Goal: Task Accomplishment & Management: Manage account settings

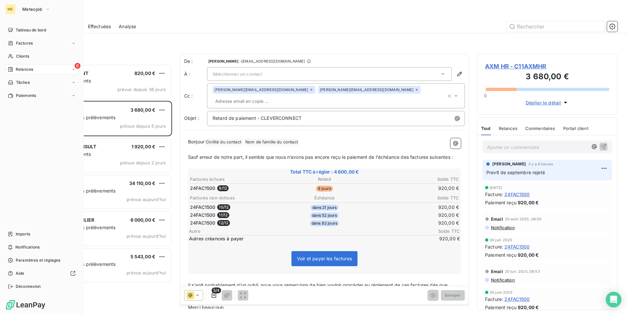
scroll to position [245, 136]
click at [21, 56] on span "Clients" at bounding box center [22, 56] width 13 height 6
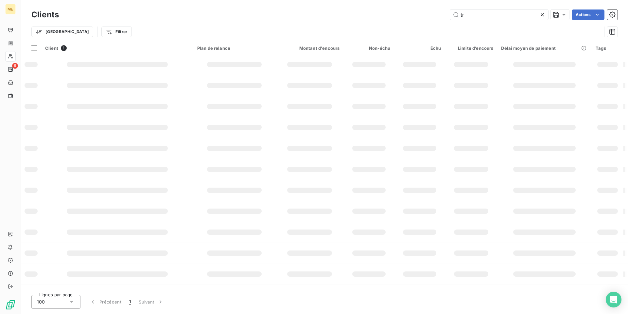
type input "t"
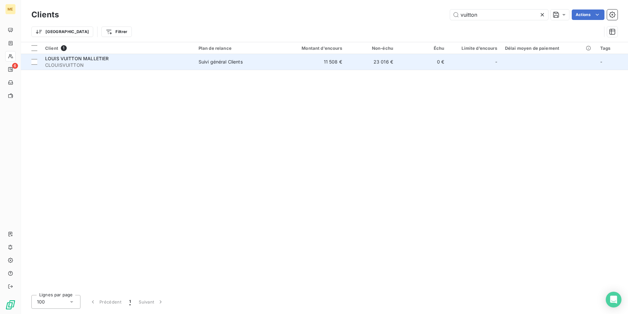
type input "vuitton"
click at [80, 64] on span "CLOUISVUITTON" at bounding box center [118, 65] width 146 height 7
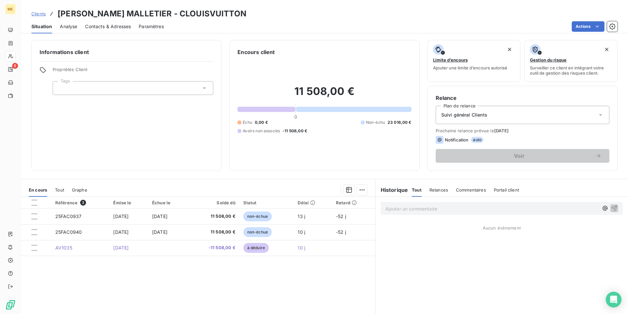
click at [419, 209] on p "Ajouter un commentaire ﻿" at bounding box center [492, 209] width 213 height 8
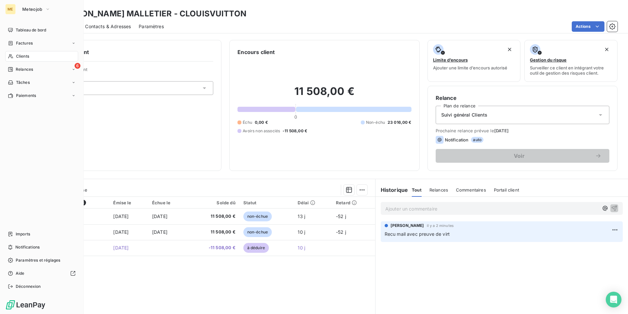
click at [23, 57] on span "Clients" at bounding box center [22, 56] width 13 height 6
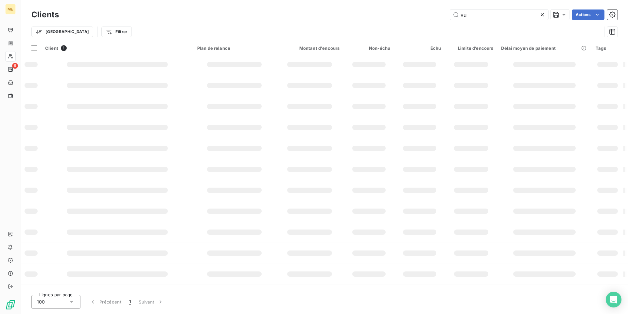
type input "v"
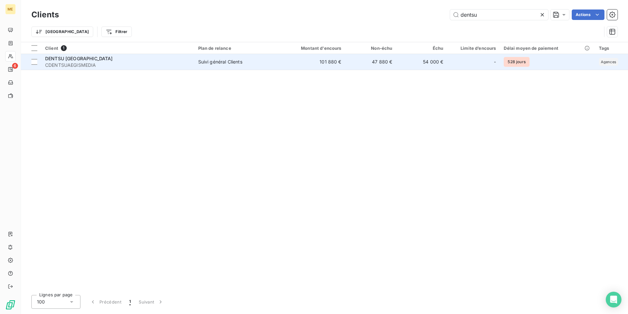
type input "dentsu"
click at [70, 59] on span "DENTSU [GEOGRAPHIC_DATA]" at bounding box center [79, 59] width 68 height 6
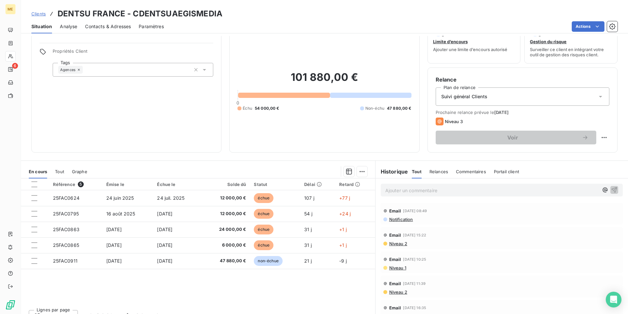
scroll to position [28, 0]
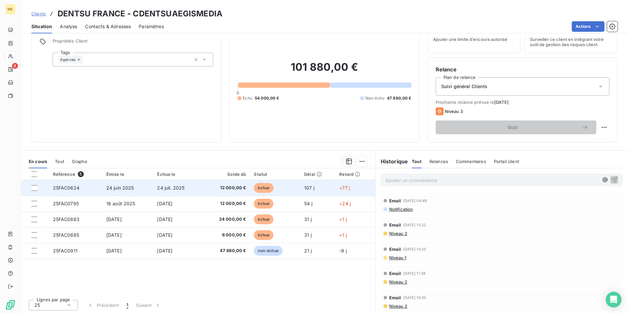
click at [172, 185] on span "24 juil. 2025" at bounding box center [170, 188] width 27 height 6
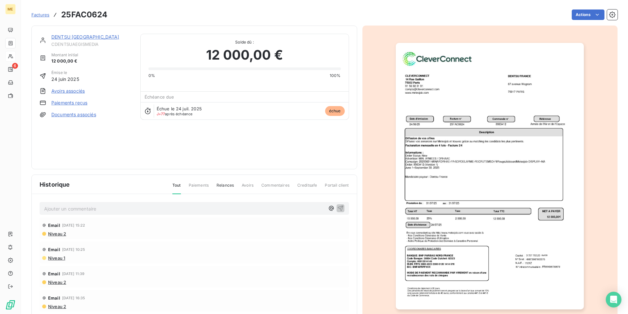
click at [116, 210] on p "Ajouter un commentaire ﻿" at bounding box center [184, 209] width 281 height 8
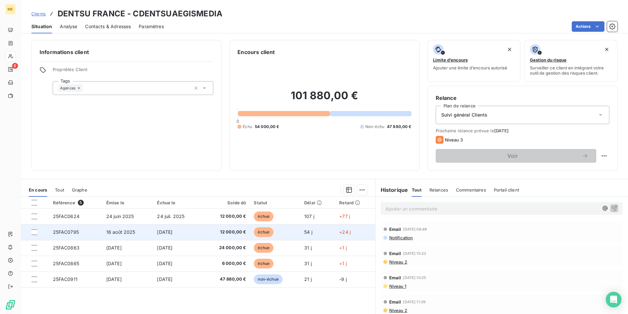
click at [148, 236] on td "16 août 2025" at bounding box center [127, 232] width 51 height 16
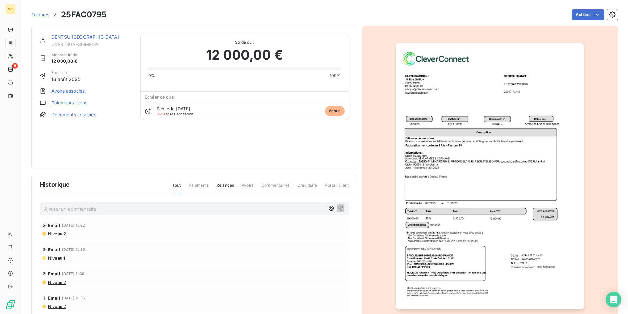
click at [141, 210] on p "Ajouter un commentaire ﻿" at bounding box center [184, 209] width 281 height 8
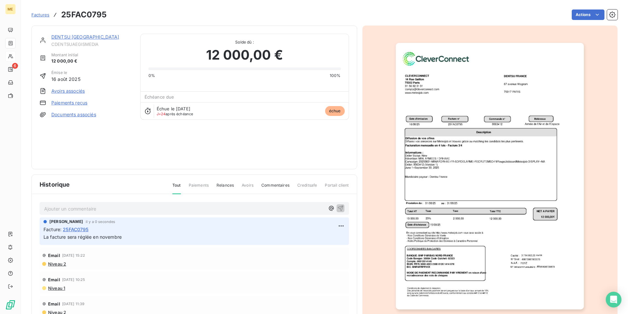
click at [67, 36] on link "DENTSU [GEOGRAPHIC_DATA]" at bounding box center [85, 37] width 68 height 6
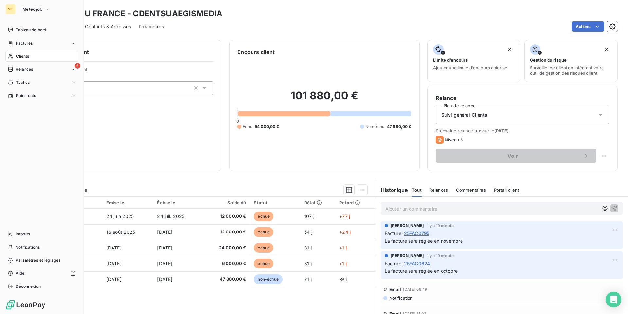
click at [21, 56] on span "Clients" at bounding box center [22, 56] width 13 height 6
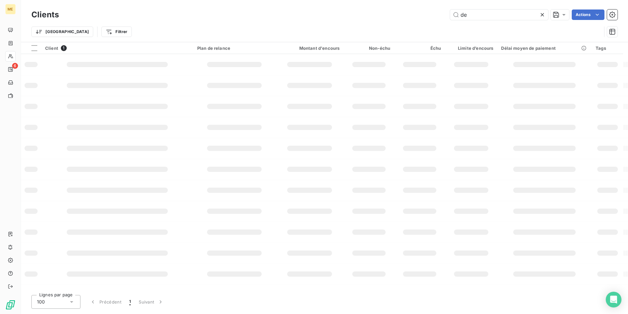
type input "d"
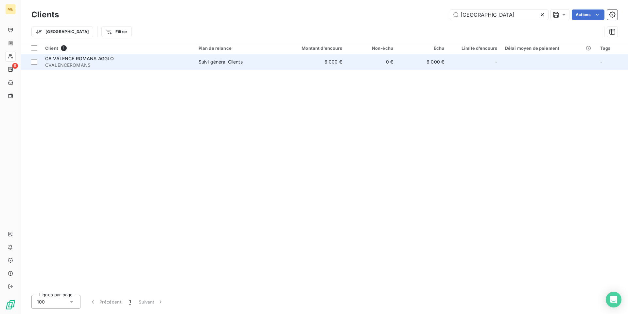
type input "[GEOGRAPHIC_DATA]"
click at [79, 63] on span "CVALENCEROMANS" at bounding box center [118, 65] width 146 height 7
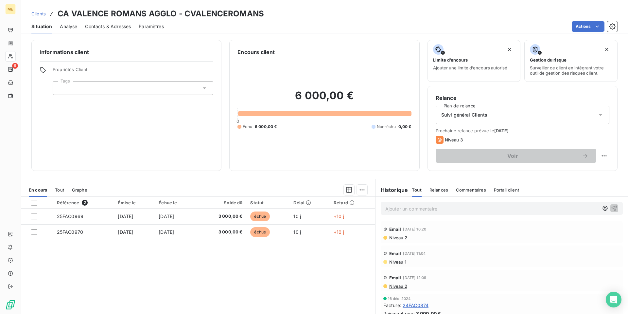
drag, startPoint x: 394, startPoint y: 206, endPoint x: 628, endPoint y: 193, distance: 234.7
click at [394, 205] on p "Ajouter un commentaire ﻿" at bounding box center [492, 209] width 213 height 8
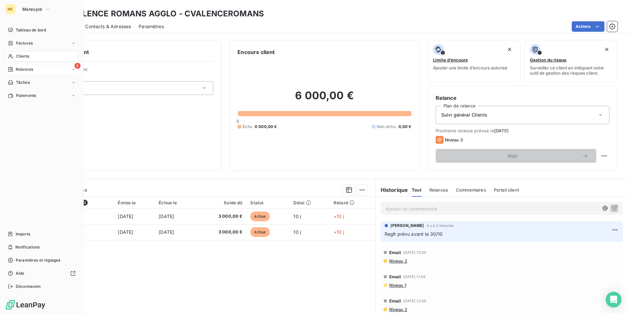
click at [22, 70] on span "Relances" at bounding box center [24, 69] width 17 height 6
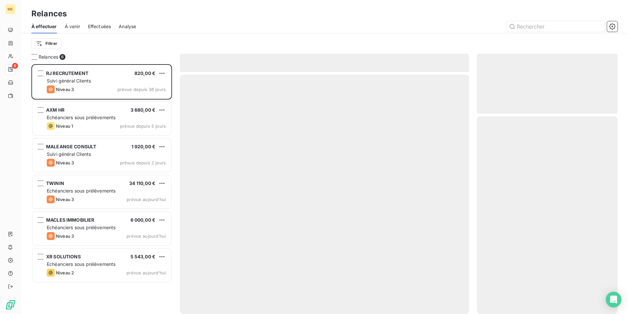
scroll to position [245, 136]
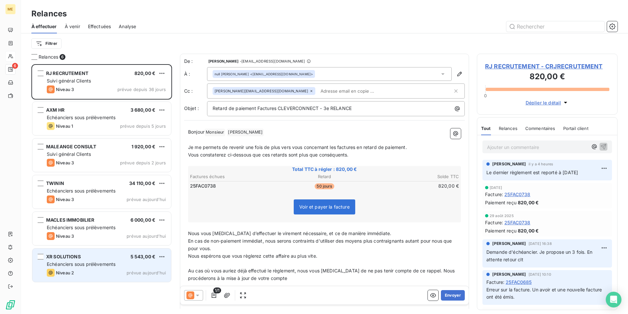
click at [117, 256] on div "XR SOLUTIONS 5 543,00 €" at bounding box center [106, 257] width 119 height 6
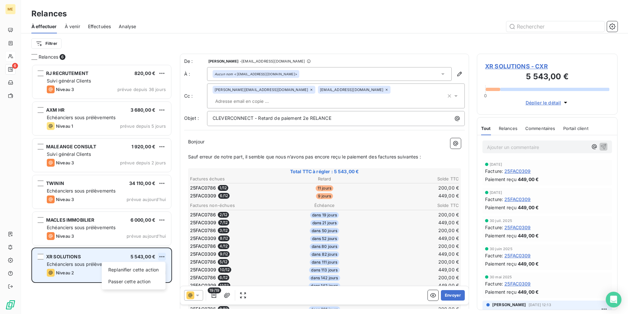
click at [161, 256] on html "ME 6 Relances À effectuer À venir Effectuées Analyse Filtrer Relances 6 RJ RECR…" at bounding box center [314, 157] width 628 height 314
click at [155, 268] on div "Replanifier cette action" at bounding box center [133, 269] width 59 height 10
select select "9"
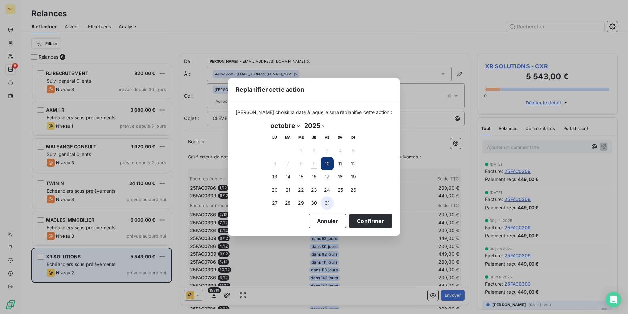
click at [328, 204] on button "31" at bounding box center [327, 202] width 13 height 13
click at [349, 219] on button "Confirmer" at bounding box center [370, 221] width 43 height 14
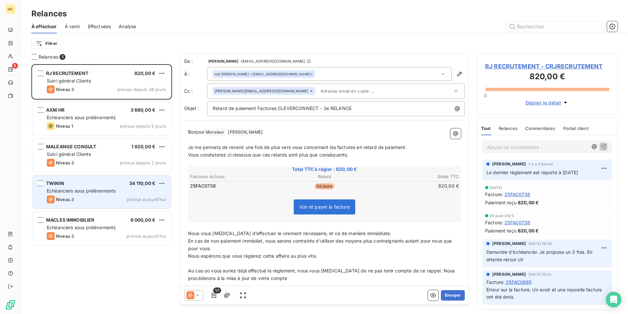
click at [121, 180] on div "TWININ 34 110,00 € Echéanciers sous prélèvements Niveau 3 prévue [DATE]" at bounding box center [101, 191] width 139 height 33
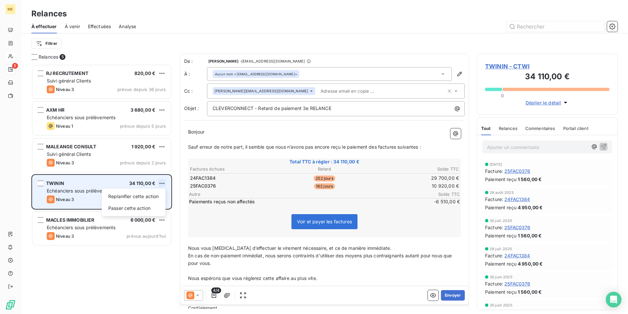
click at [161, 183] on html "ME 5 Relances À effectuer À venir Effectuées Analyse Filtrer Relances 5 RJ RECR…" at bounding box center [314, 157] width 628 height 314
click at [157, 197] on div "Replanifier cette action" at bounding box center [133, 196] width 59 height 10
select select "9"
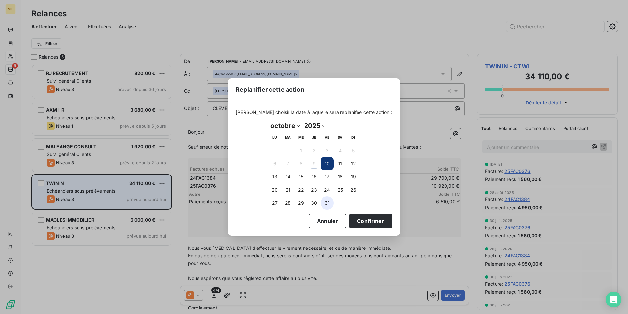
click at [327, 203] on button "31" at bounding box center [327, 202] width 13 height 13
click at [366, 224] on button "Confirmer" at bounding box center [370, 221] width 43 height 14
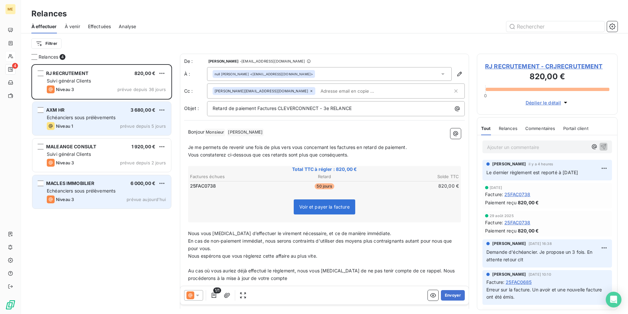
click at [108, 114] on div "AXM HR 3 680,00 € Echéanciers sous prélèvements Niveau 1 prévue depuis 5 jours" at bounding box center [101, 118] width 139 height 33
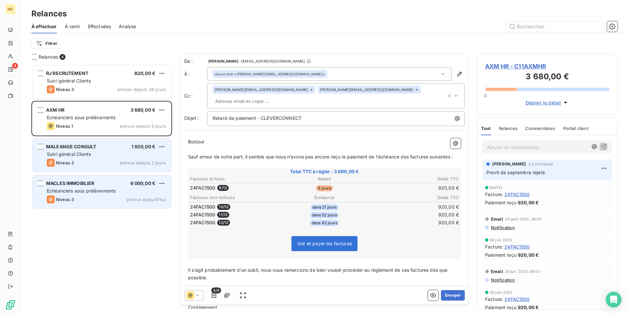
click at [105, 149] on div "MALEANGE CONSULT 1 920,00 €" at bounding box center [106, 147] width 119 height 6
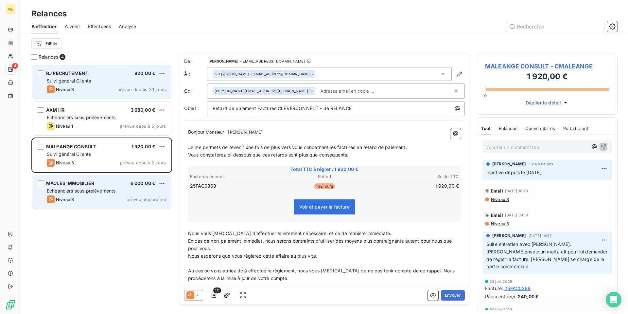
click at [103, 79] on div "Suivi général Clients" at bounding box center [106, 81] width 119 height 7
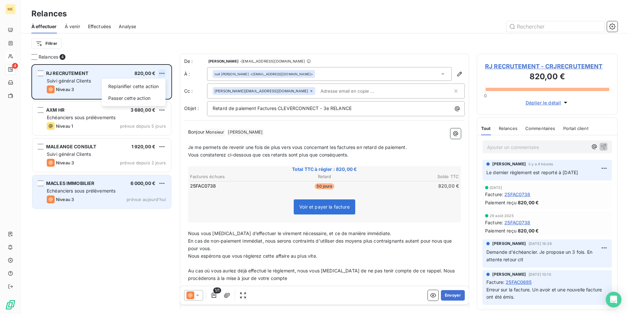
click at [161, 74] on html "ME 4 Relances À effectuer À venir Effectuées Analyse Filtrer Relances 4 RJ RECR…" at bounding box center [314, 157] width 628 height 314
click at [155, 84] on div "Replanifier cette action" at bounding box center [133, 86] width 59 height 10
select select "9"
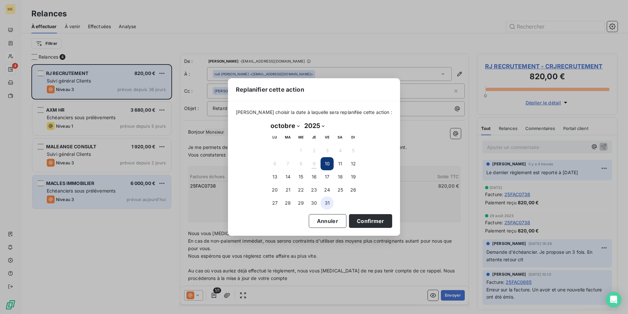
click at [324, 203] on button "31" at bounding box center [327, 202] width 13 height 13
click at [357, 217] on button "Confirmer" at bounding box center [370, 221] width 43 height 14
